Goal: Information Seeking & Learning: Get advice/opinions

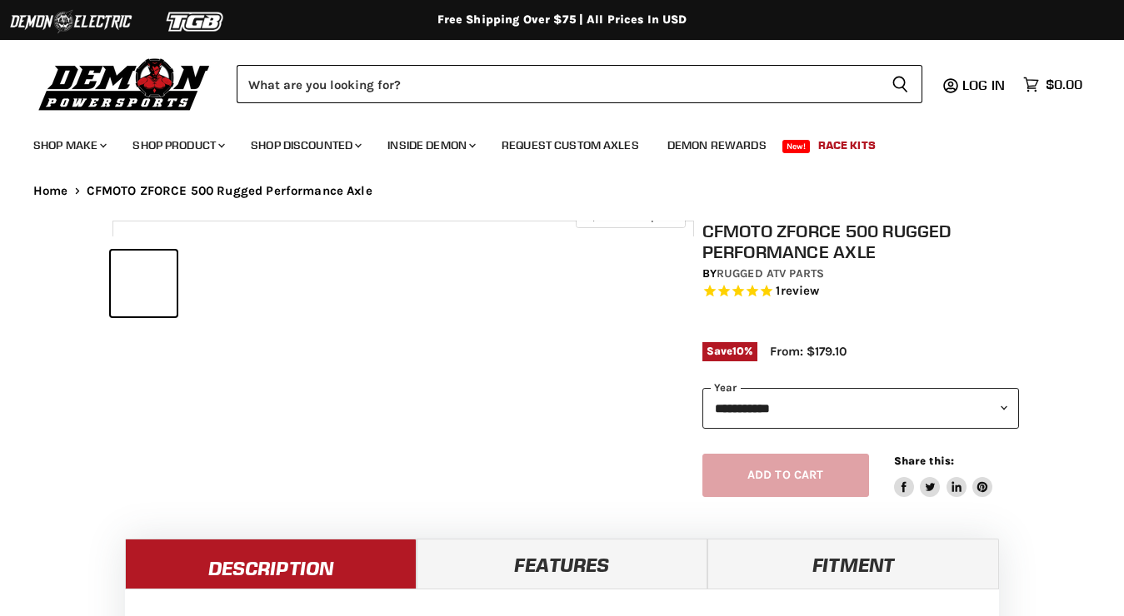
select select "******"
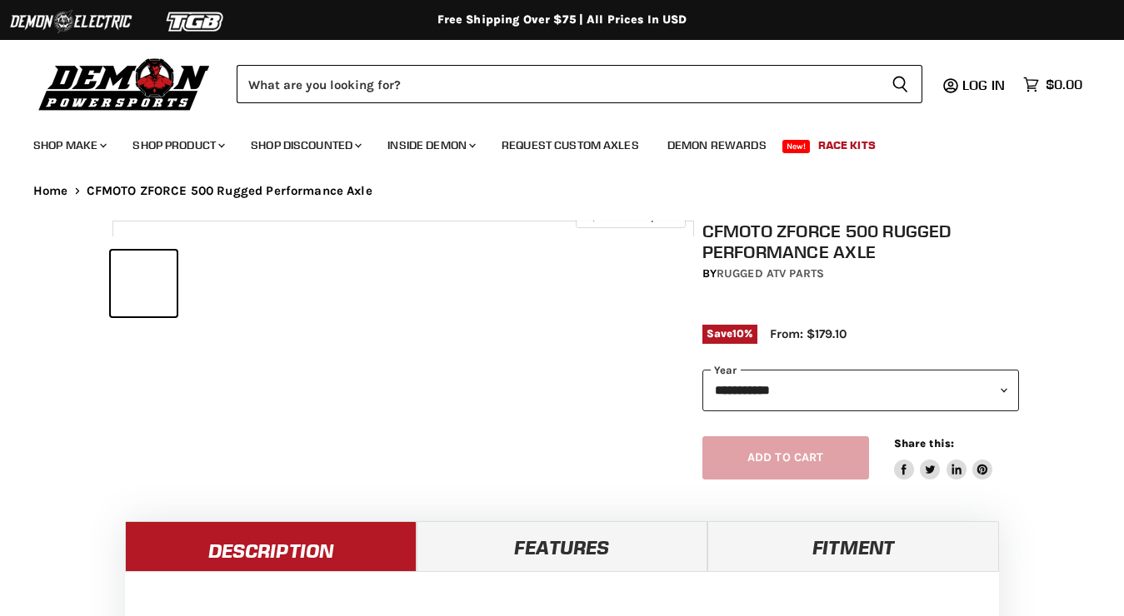
select select "******"
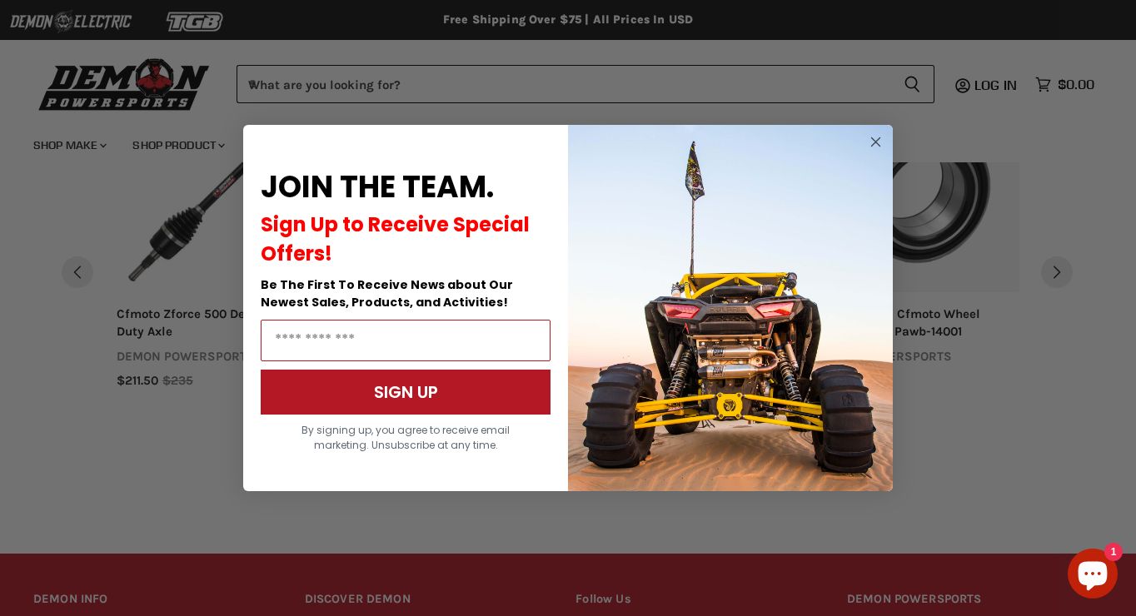
scroll to position [1512, 0]
